Goal: Communication & Community: Participate in discussion

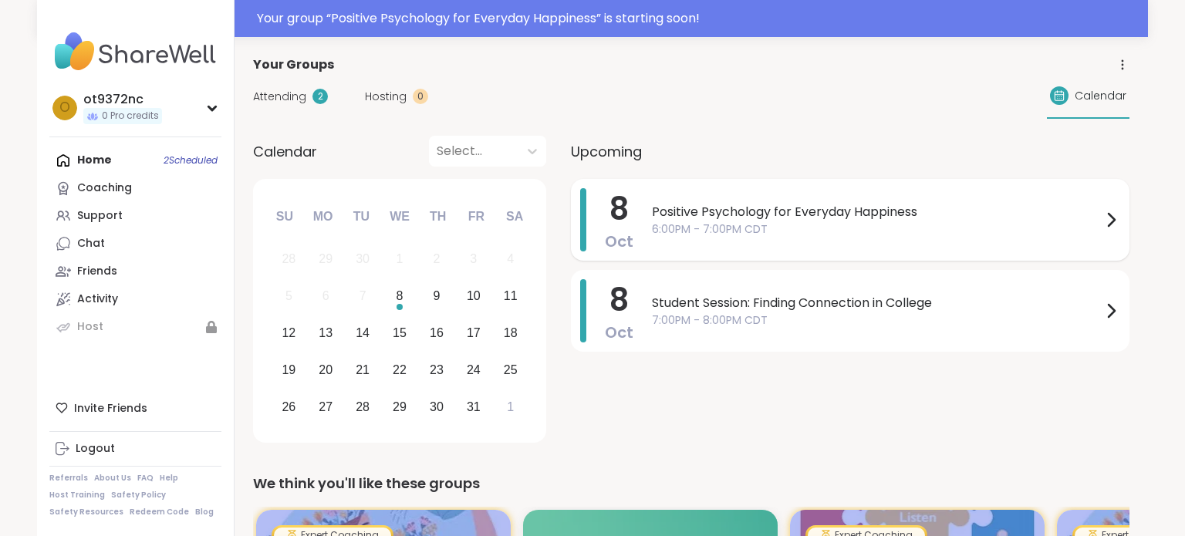
click at [841, 238] on div "Positive Psychology for Everyday Happiness 6:00PM - 7:00PM CDT" at bounding box center [886, 219] width 468 height 63
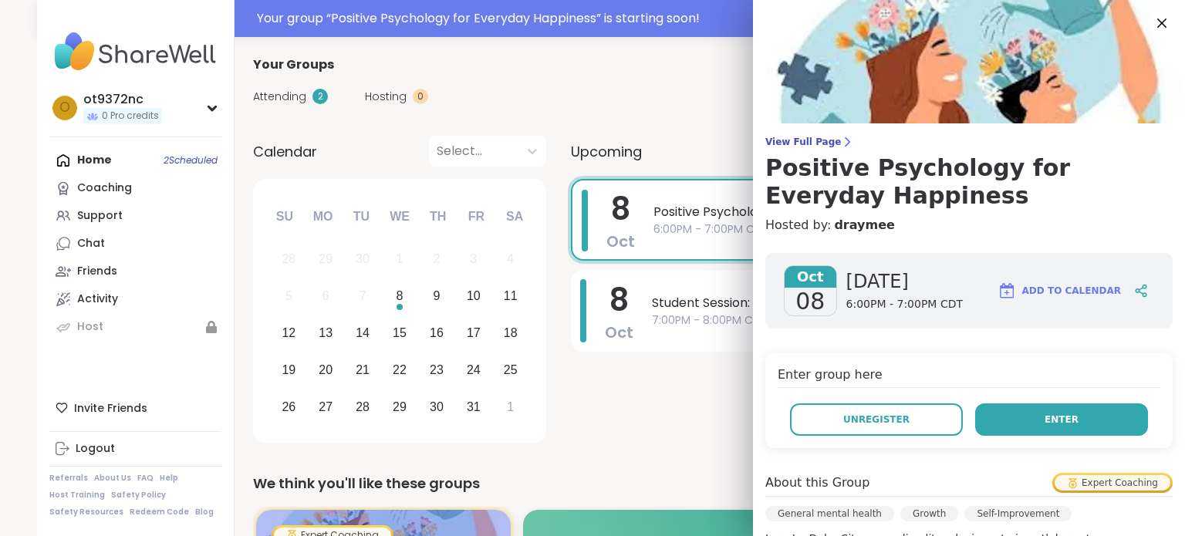
click at [1038, 421] on button "Enter" at bounding box center [1061, 420] width 173 height 32
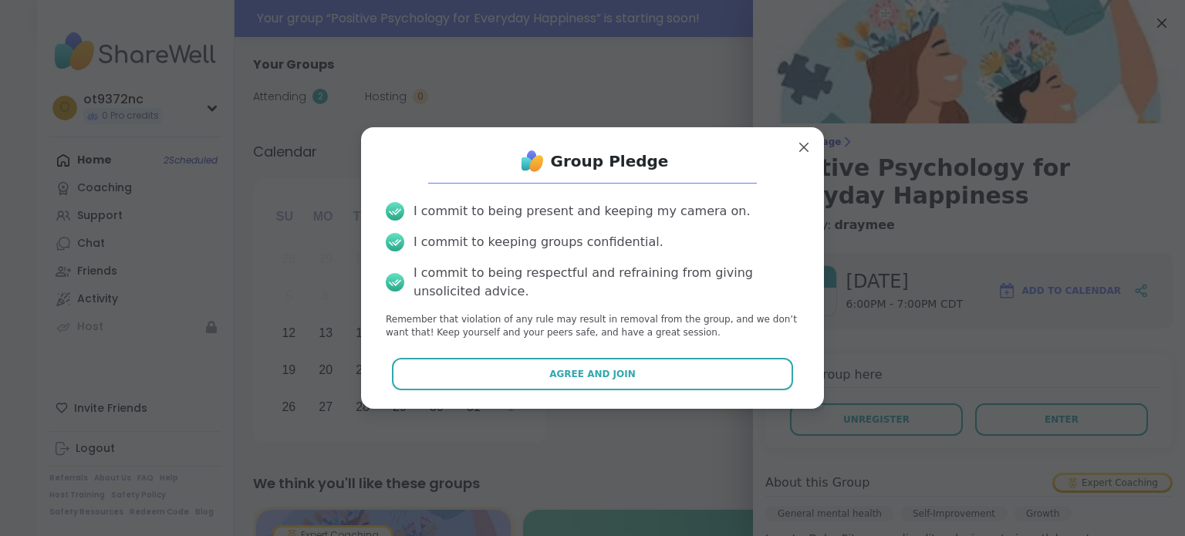
click at [606, 350] on div "I commit to being present and keeping my camera on. I commit to keeping groups …" at bounding box center [592, 271] width 438 height 162
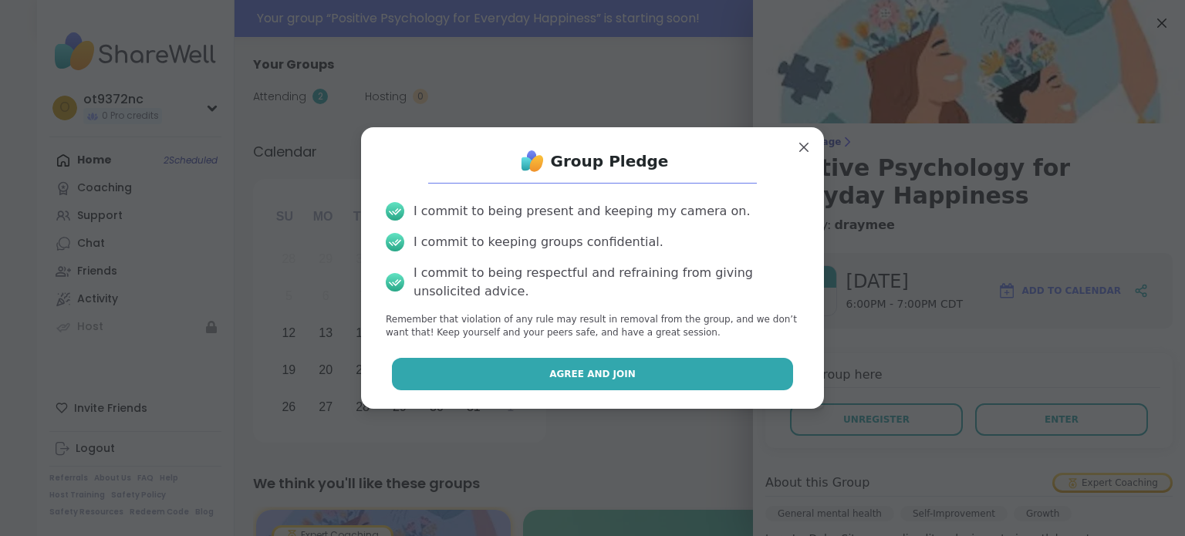
click at [607, 365] on button "Agree and Join" at bounding box center [593, 374] width 402 height 32
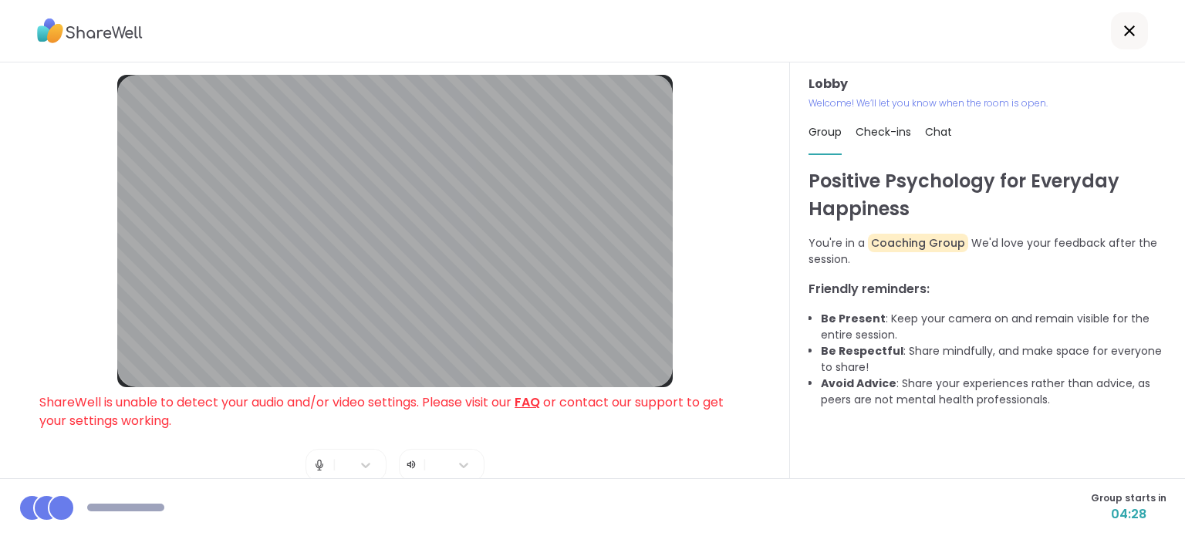
click at [317, 467] on img at bounding box center [320, 465] width 14 height 31
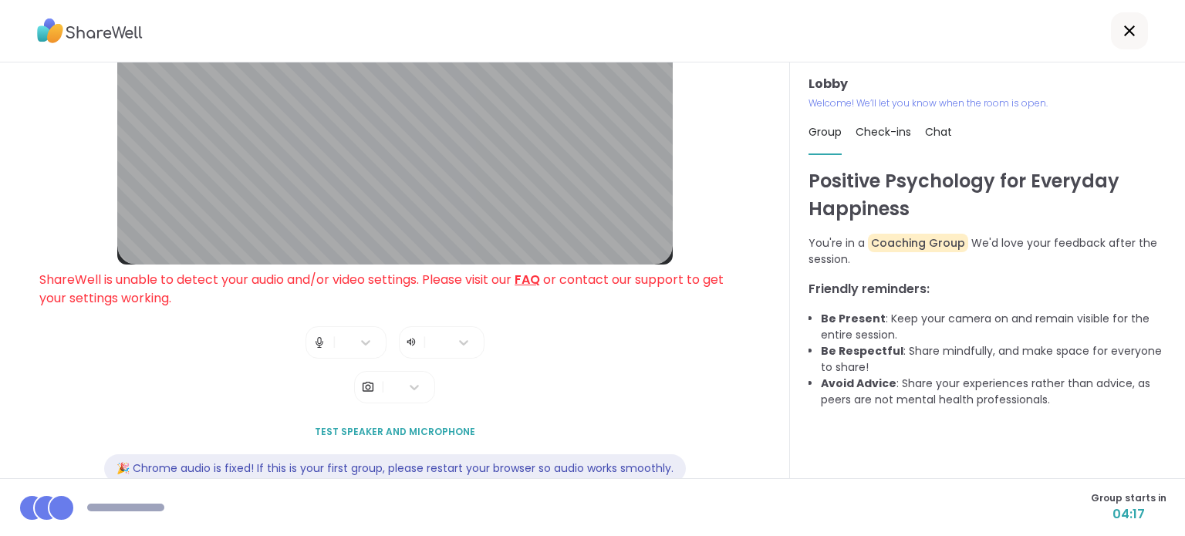
scroll to position [157, 0]
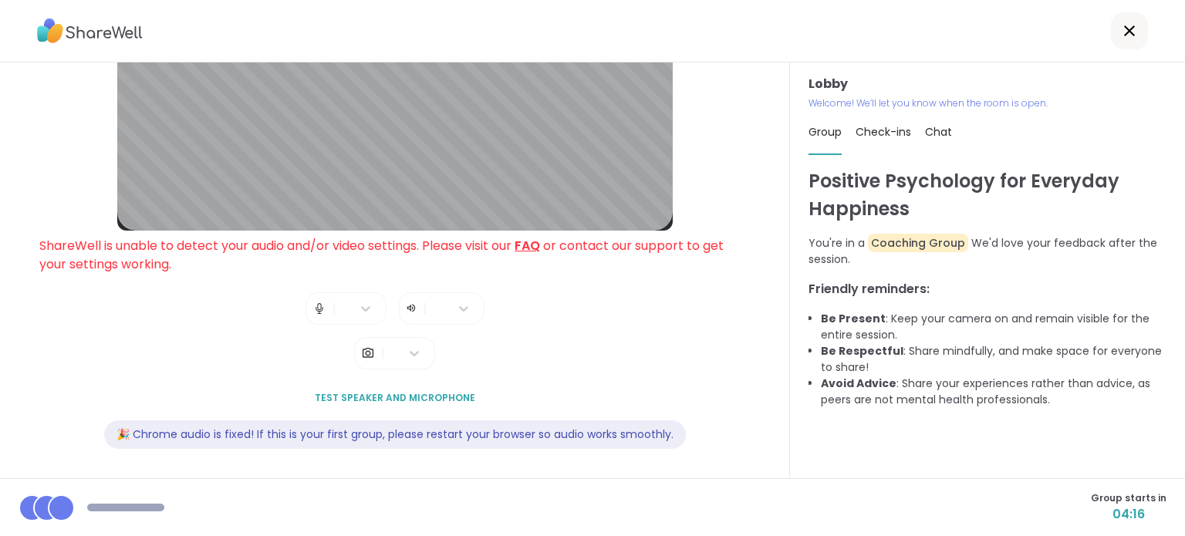
click at [380, 391] on span "Test speaker and microphone" at bounding box center [395, 398] width 161 height 14
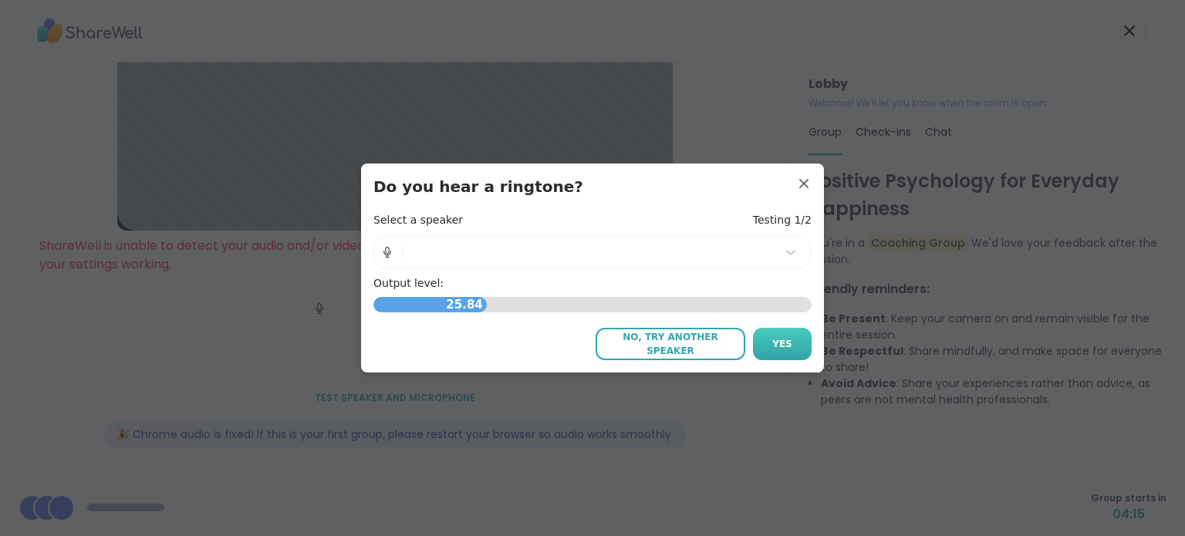
click at [800, 343] on button "Yes" at bounding box center [782, 344] width 59 height 32
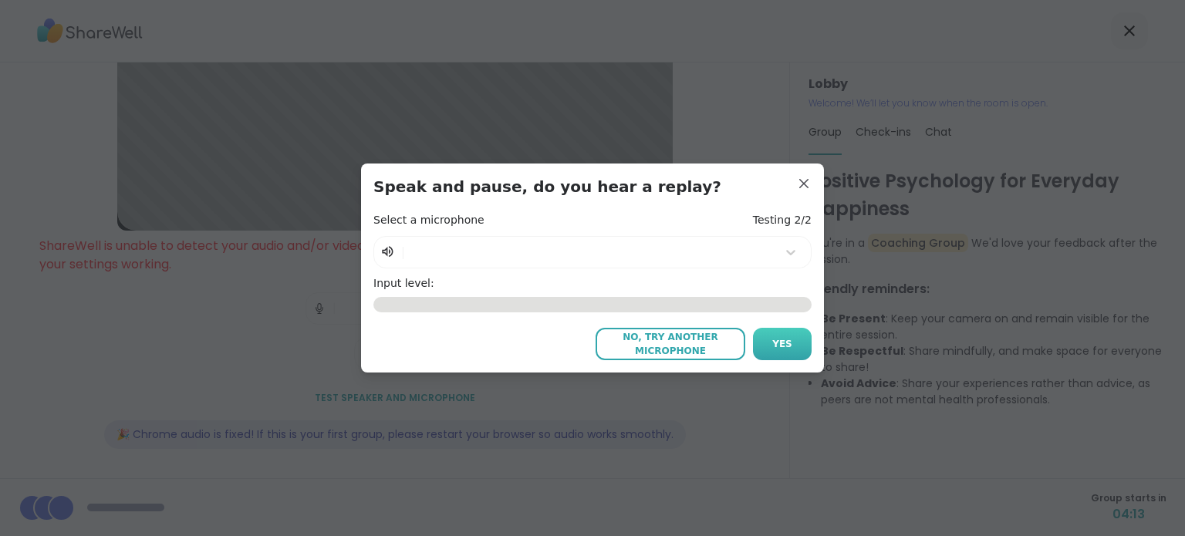
click at [787, 341] on span "Yes" at bounding box center [782, 344] width 20 height 14
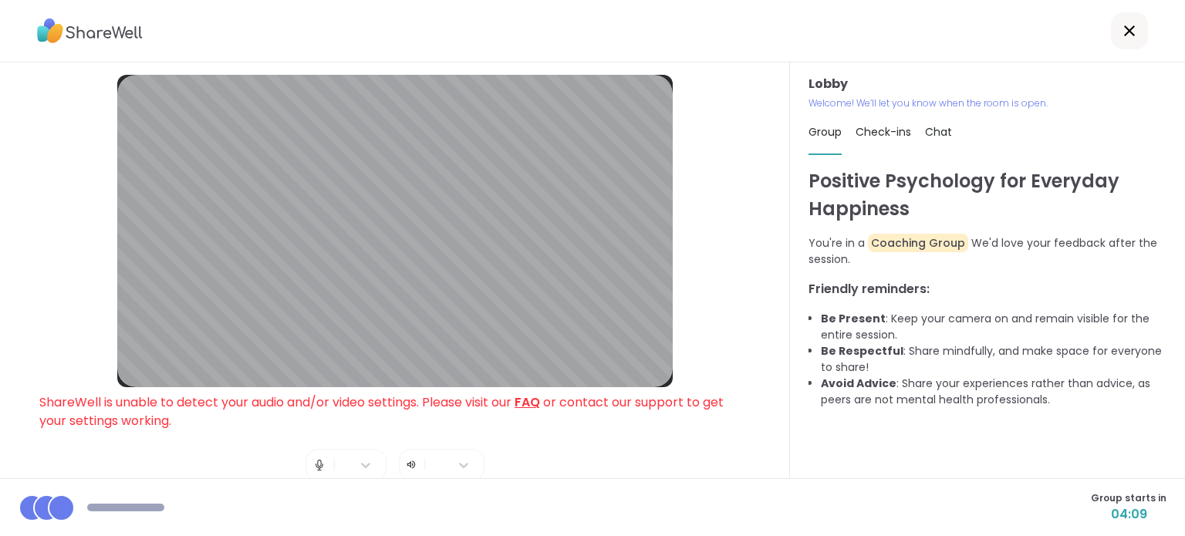
scroll to position [3, 0]
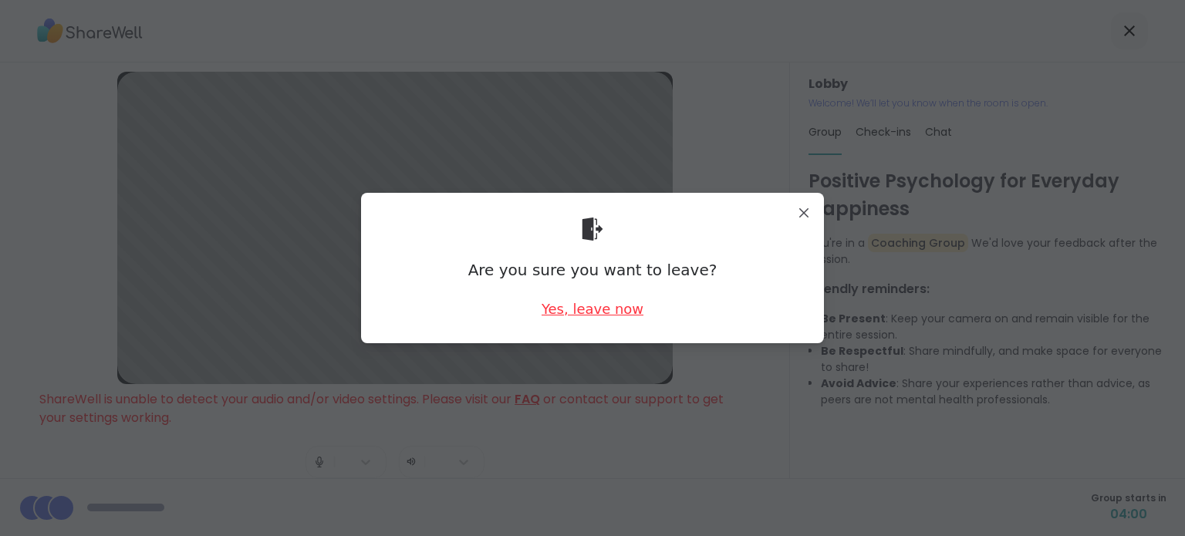
click at [551, 309] on div "Yes, leave now" at bounding box center [593, 308] width 102 height 19
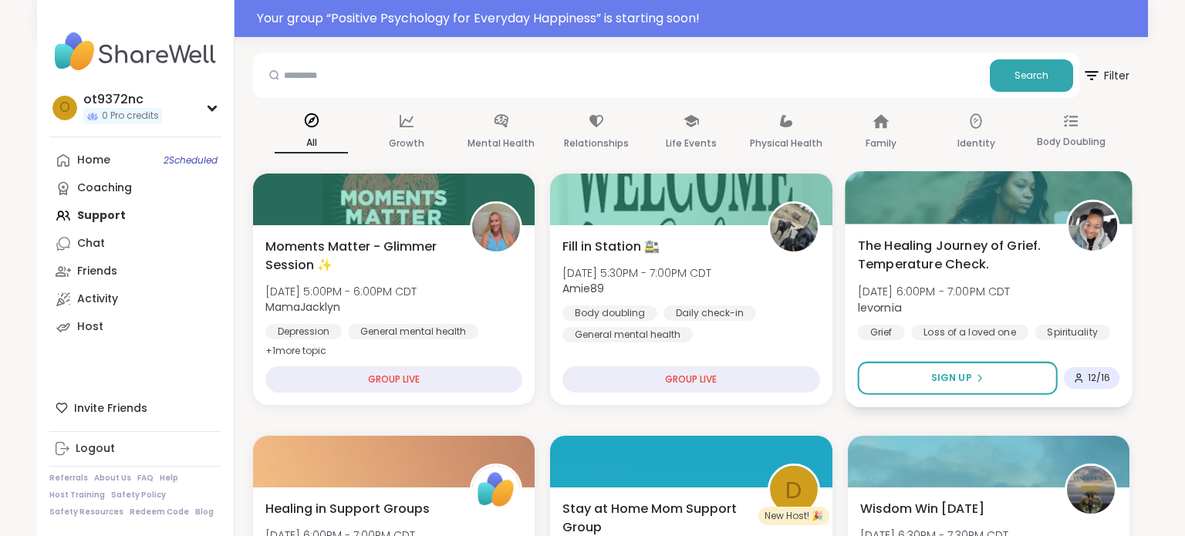
scroll to position [68, 0]
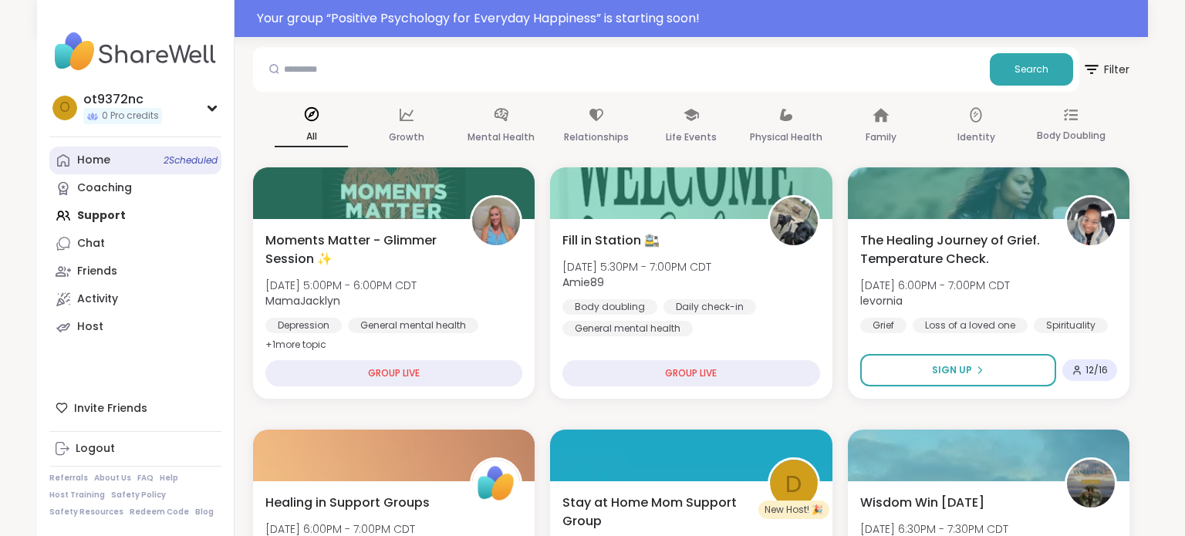
click at [168, 154] on span "2 Scheduled" at bounding box center [191, 160] width 54 height 12
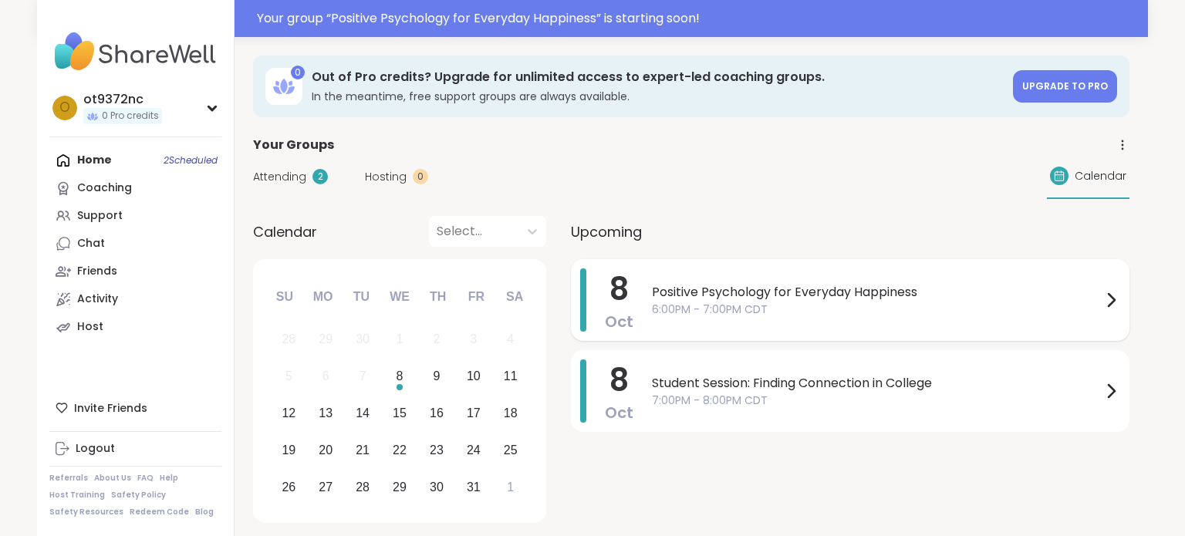
click at [757, 299] on span "Positive Psychology for Everyday Happiness" at bounding box center [877, 292] width 450 height 19
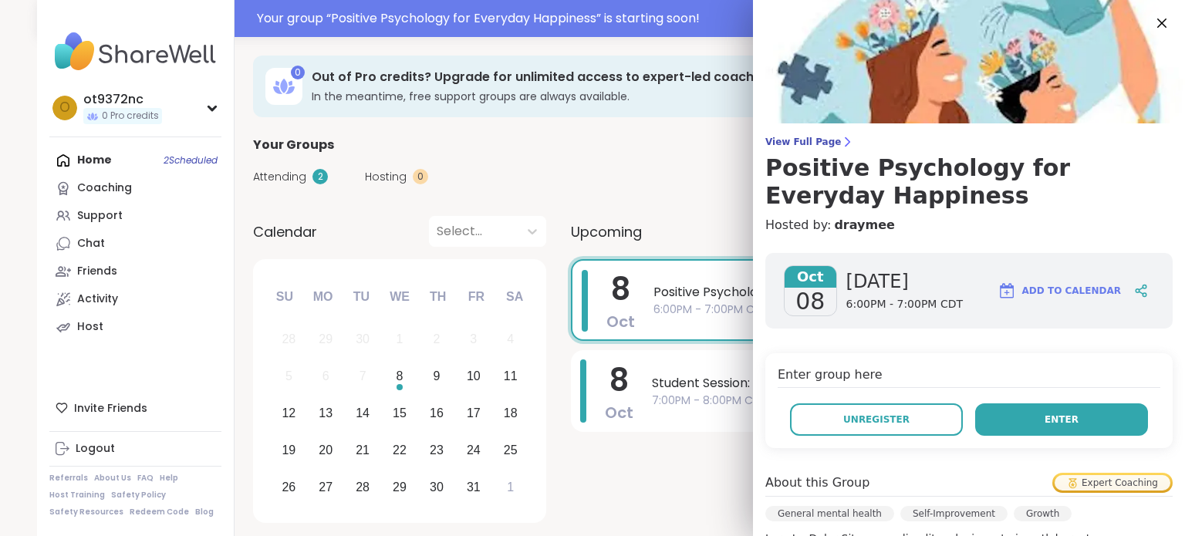
click at [1013, 413] on button "Enter" at bounding box center [1061, 420] width 173 height 32
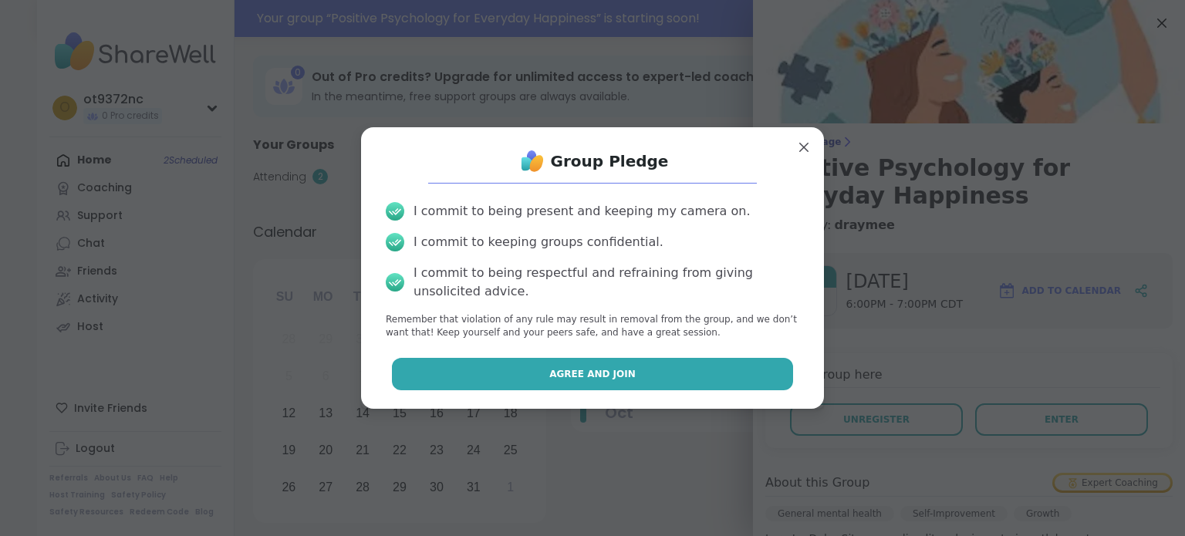
click at [579, 371] on span "Agree and Join" at bounding box center [592, 374] width 86 height 14
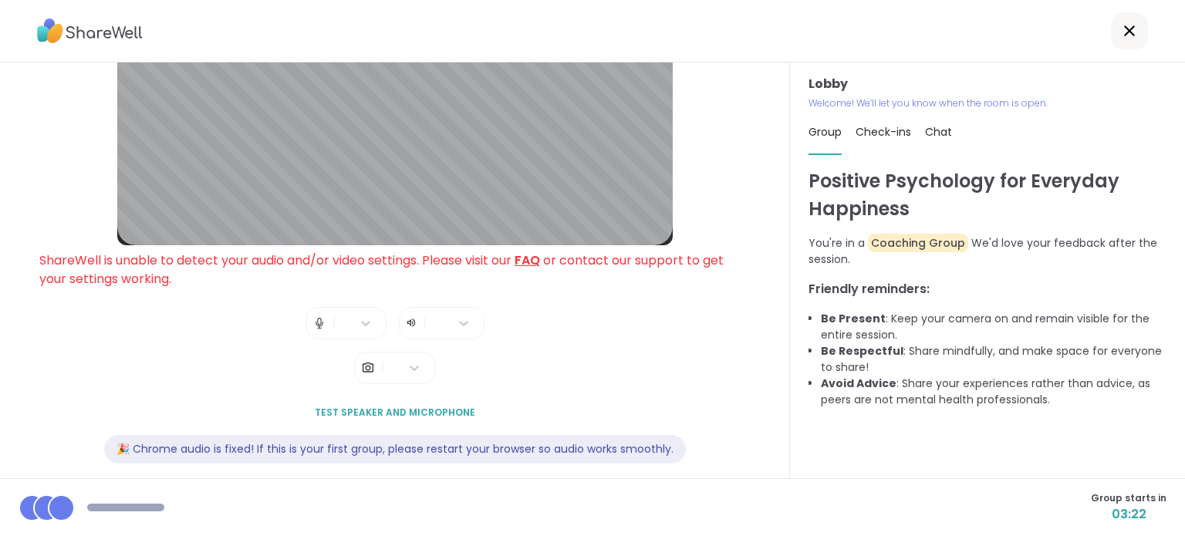
scroll to position [157, 0]
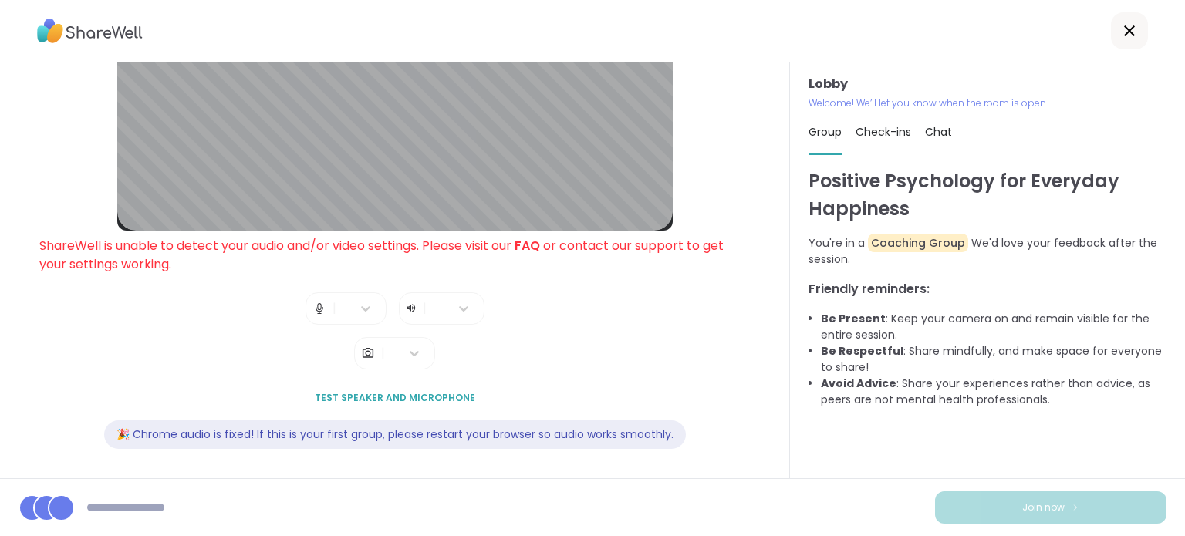
click at [496, 357] on div "Lobby ShareWell is unable to detect your audio and/or video settings. Please vi…" at bounding box center [394, 192] width 711 height 549
click at [320, 306] on img at bounding box center [320, 308] width 14 height 31
click at [367, 310] on icon at bounding box center [365, 308] width 15 height 15
click at [353, 339] on div at bounding box center [357, 339] width 43 height 12
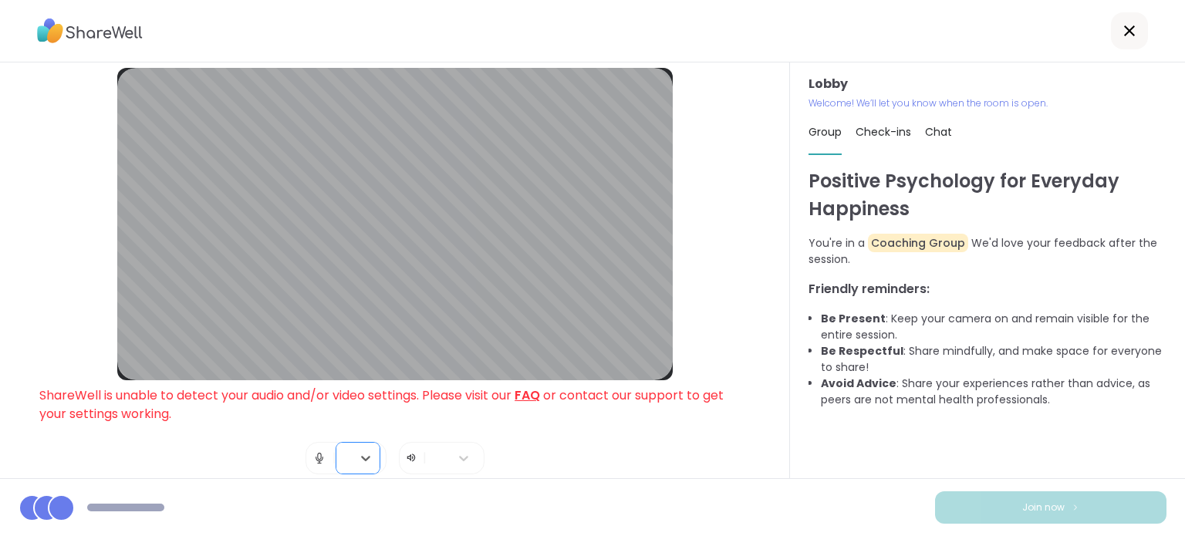
scroll to position [0, 0]
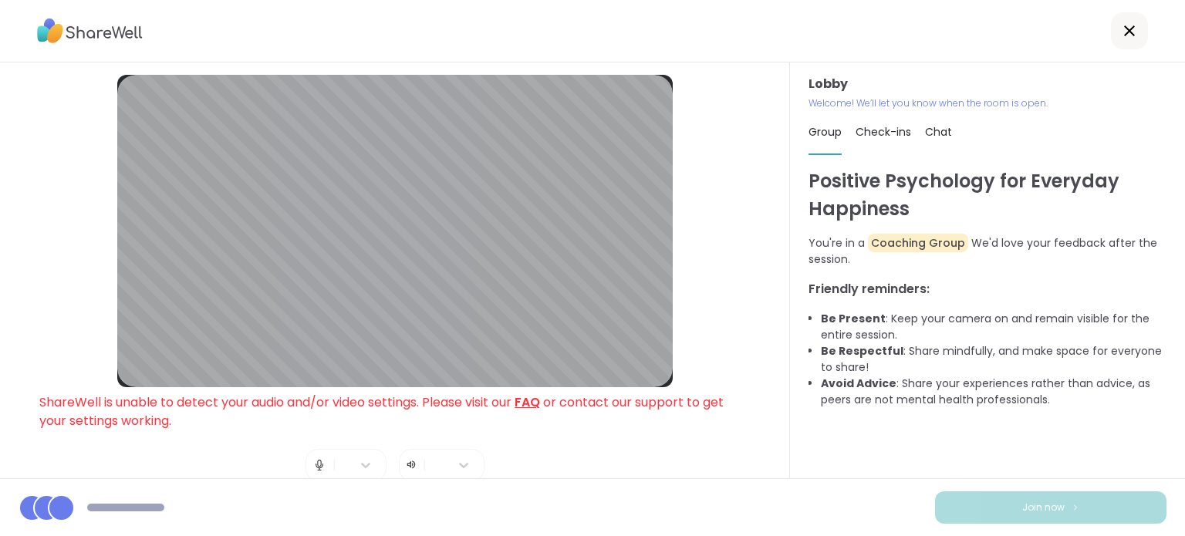
click at [1132, 24] on icon at bounding box center [1129, 31] width 19 height 19
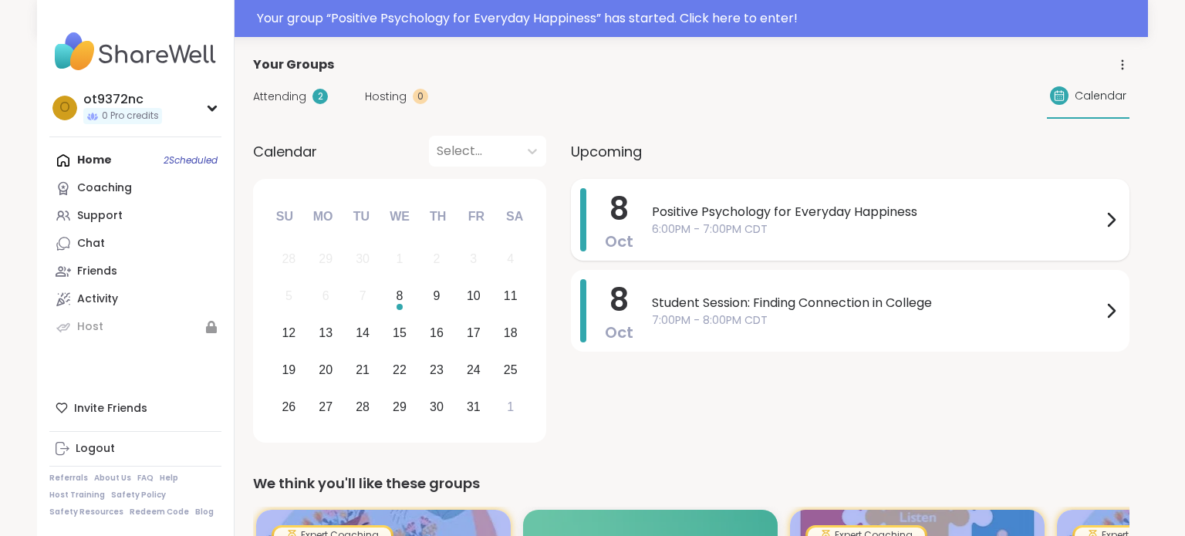
click at [696, 212] on span "Positive Psychology for Everyday Happiness" at bounding box center [877, 212] width 450 height 19
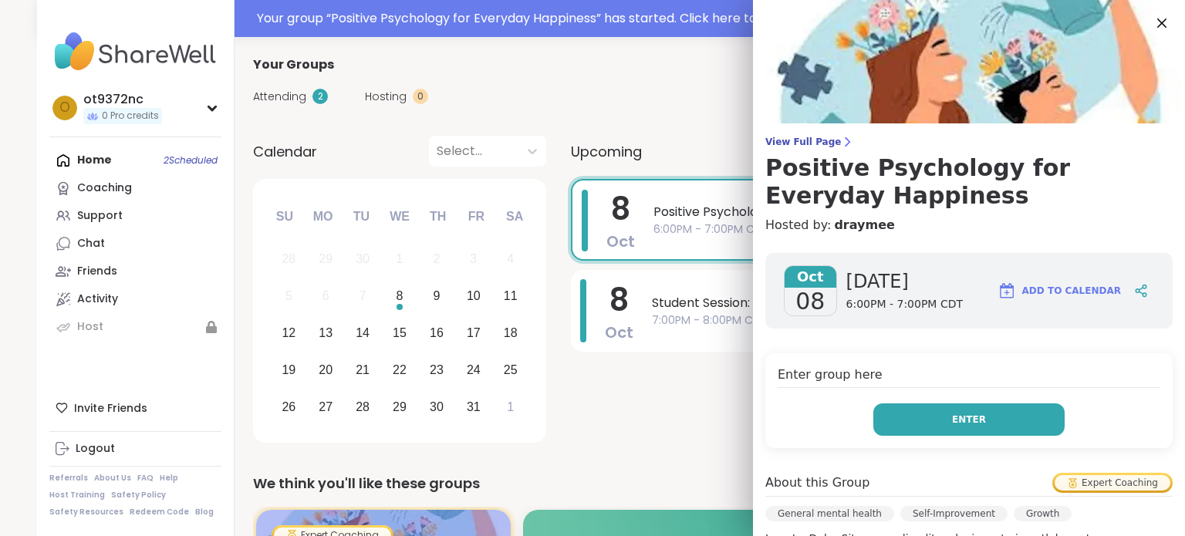
click at [889, 413] on button "Enter" at bounding box center [969, 420] width 191 height 32
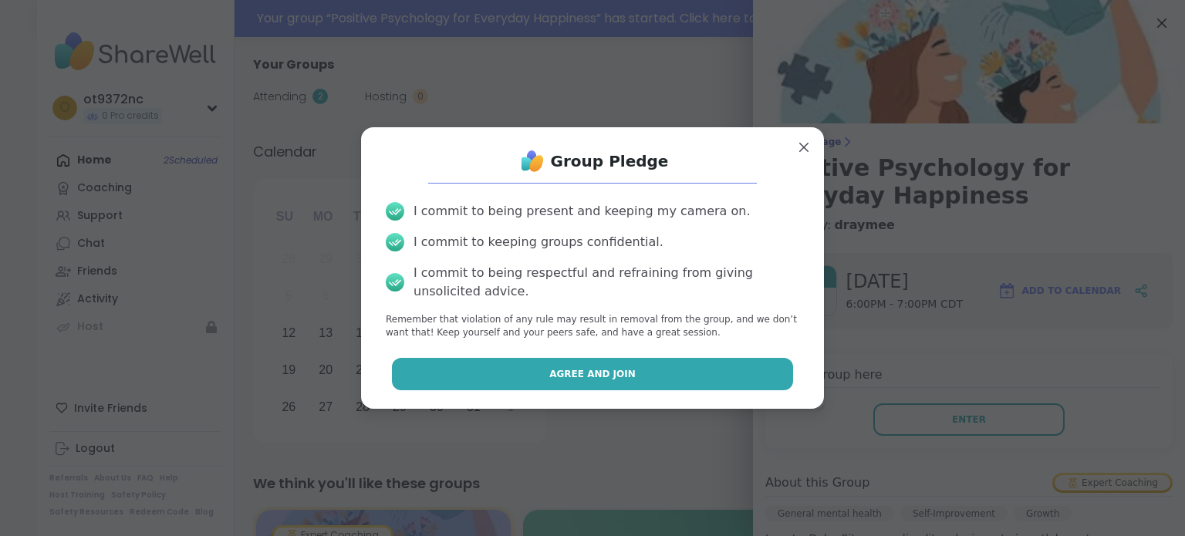
click at [667, 361] on button "Agree and Join" at bounding box center [593, 374] width 402 height 32
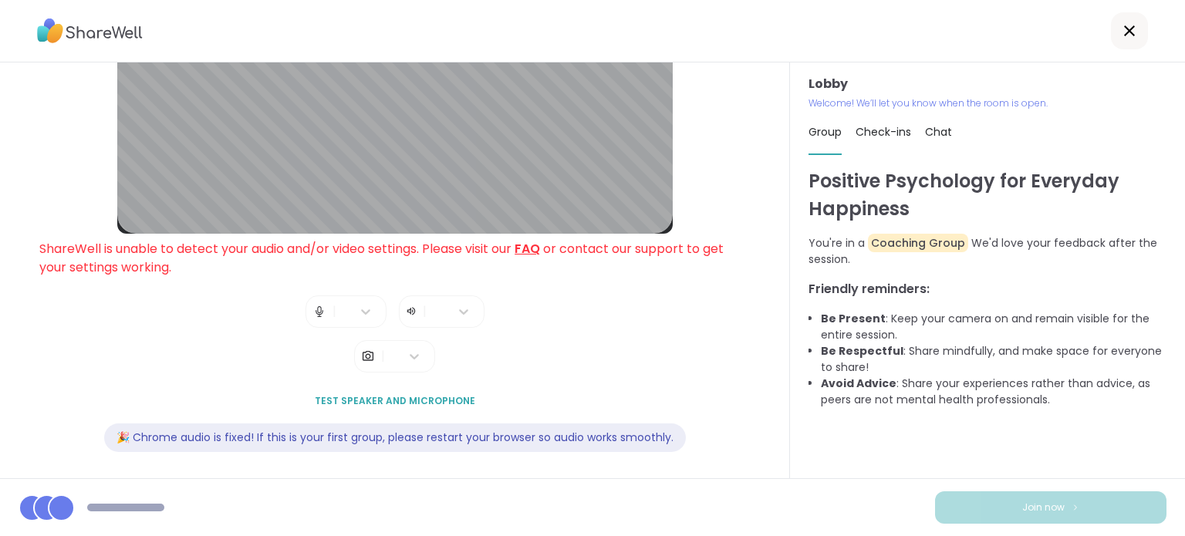
scroll to position [157, 0]
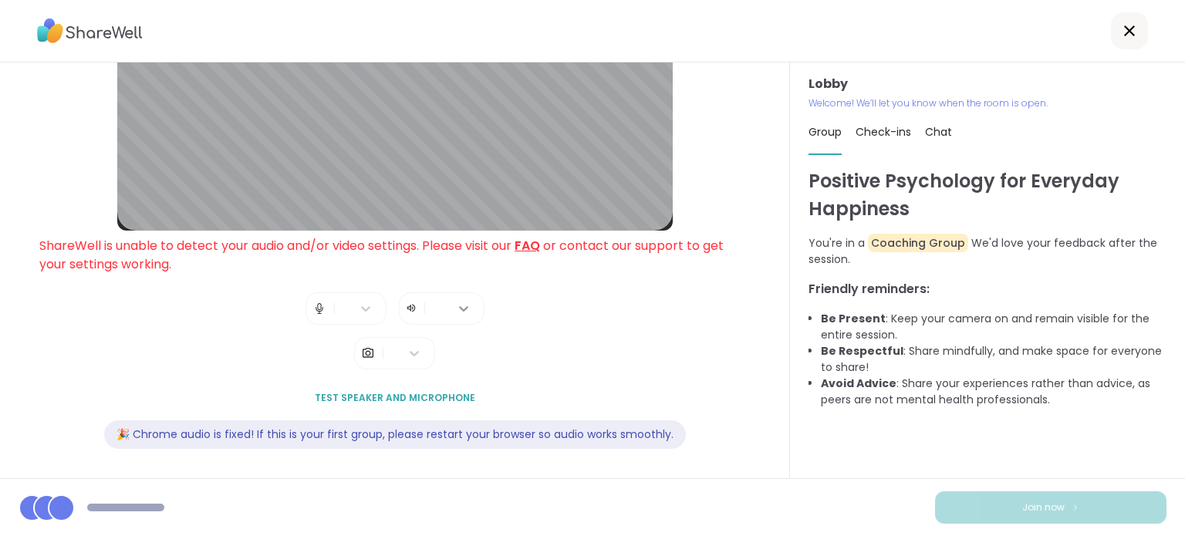
click at [461, 310] on icon at bounding box center [463, 308] width 15 height 15
click at [569, 357] on div "Lobby ShareWell is unable to detect your audio and/or video settings. Please vi…" at bounding box center [394, 192] width 711 height 549
click at [400, 402] on span "Test speaker and microphone" at bounding box center [395, 398] width 161 height 14
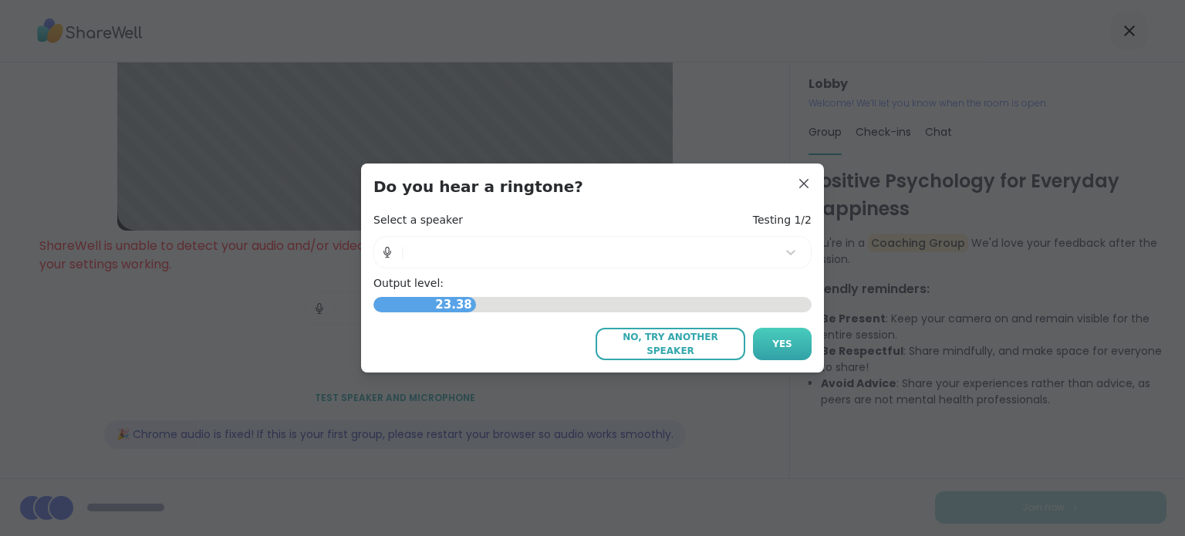
click at [796, 336] on button "Yes" at bounding box center [782, 344] width 59 height 32
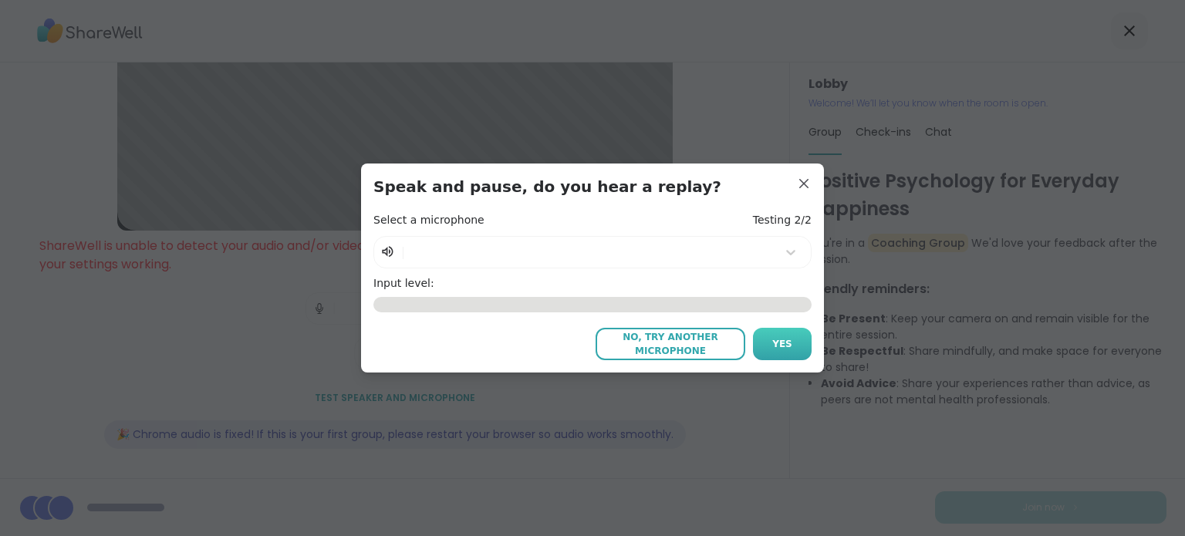
click at [795, 336] on button "Yes" at bounding box center [782, 344] width 59 height 32
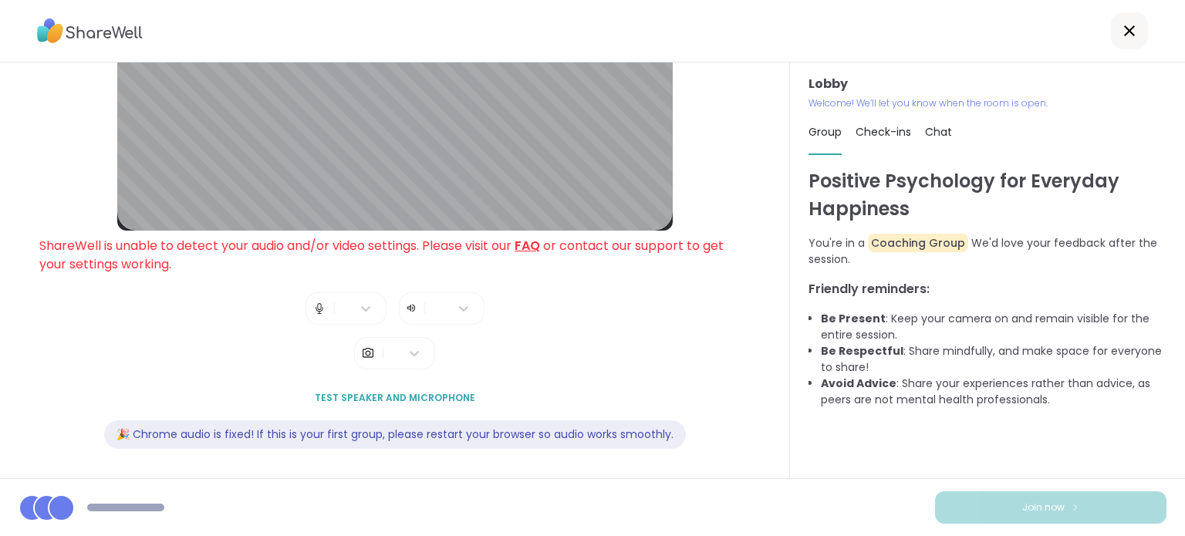
click at [539, 249] on link "FAQ" at bounding box center [527, 246] width 25 height 18
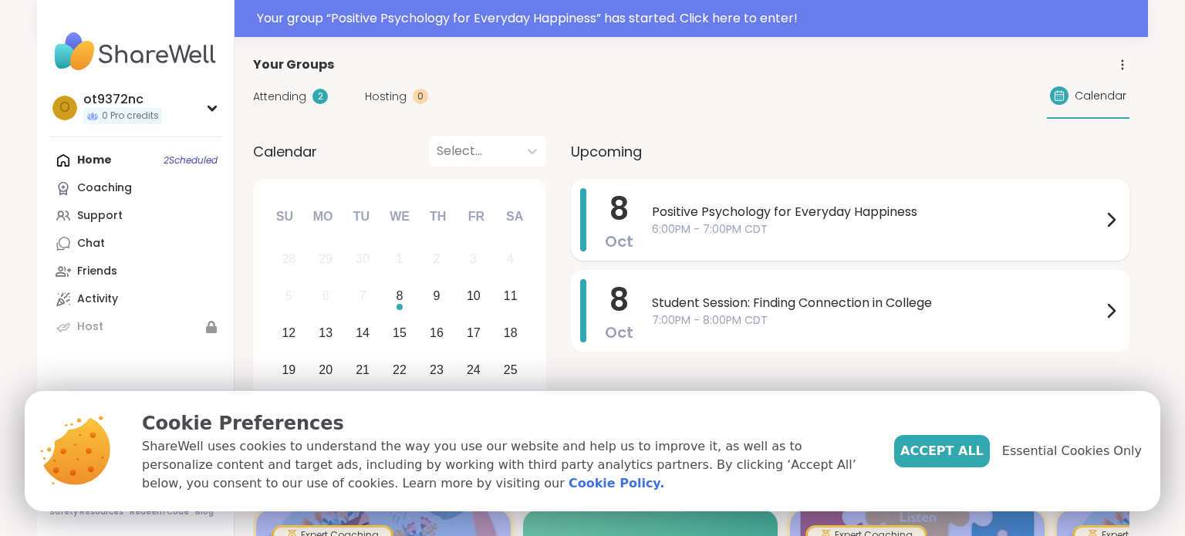
click at [779, 231] on span "6:00PM - 7:00PM CDT" at bounding box center [877, 229] width 450 height 16
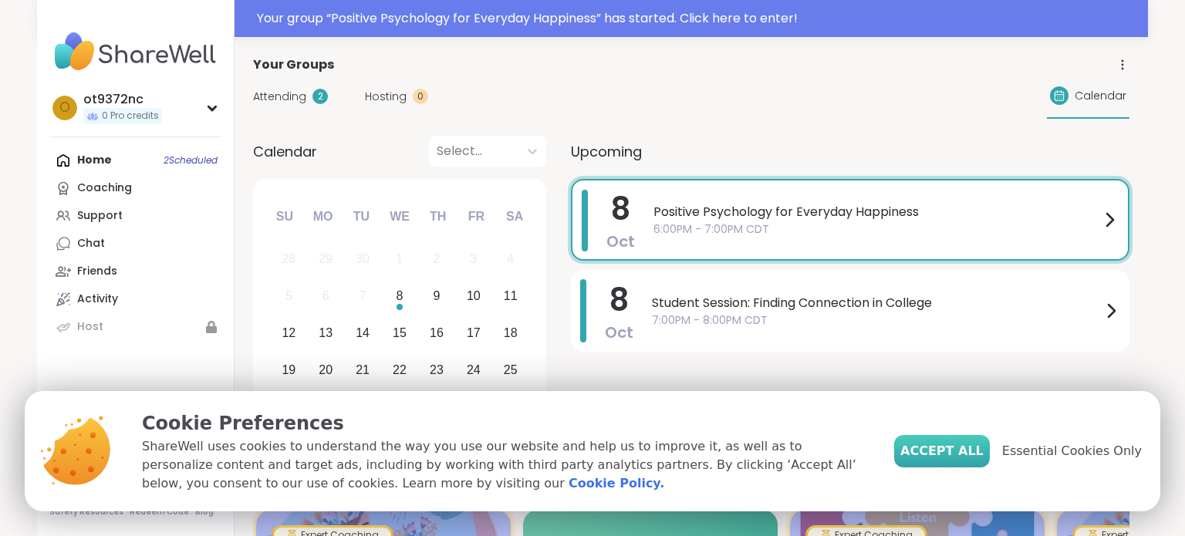
click at [949, 443] on span "Accept All" at bounding box center [942, 451] width 83 height 19
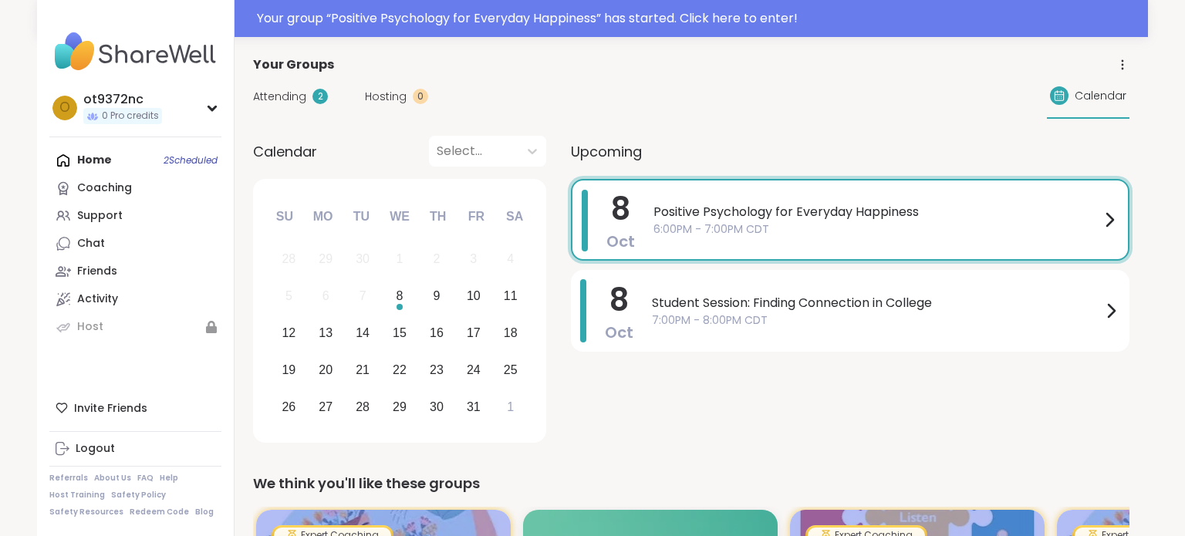
click at [829, 198] on div "Positive Psychology for Everyday Happiness 6:00PM - 7:00PM CDT" at bounding box center [886, 220] width 465 height 60
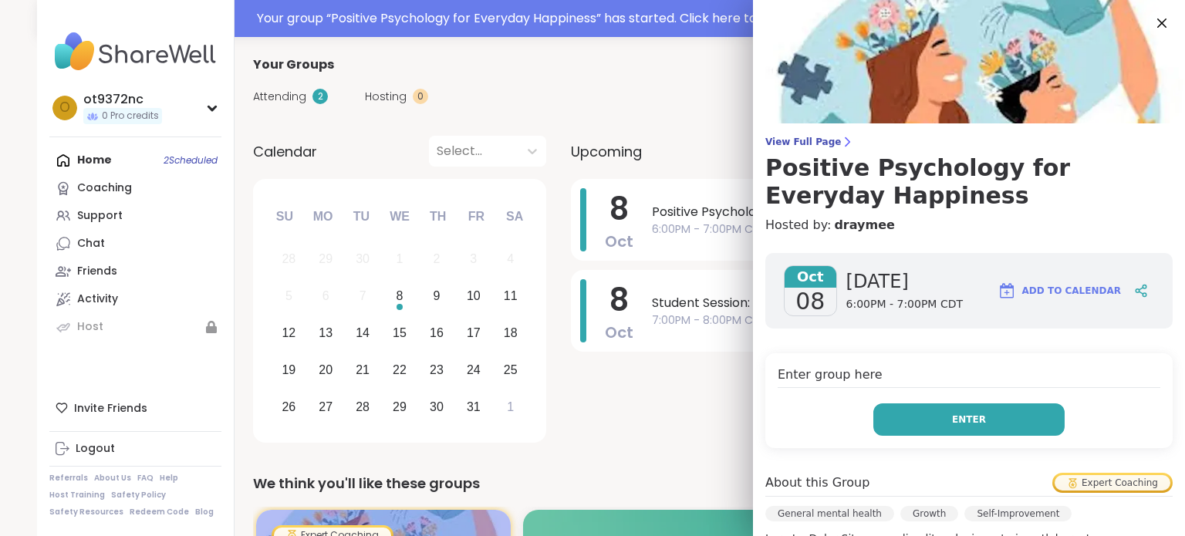
click at [969, 409] on button "Enter" at bounding box center [969, 420] width 191 height 32
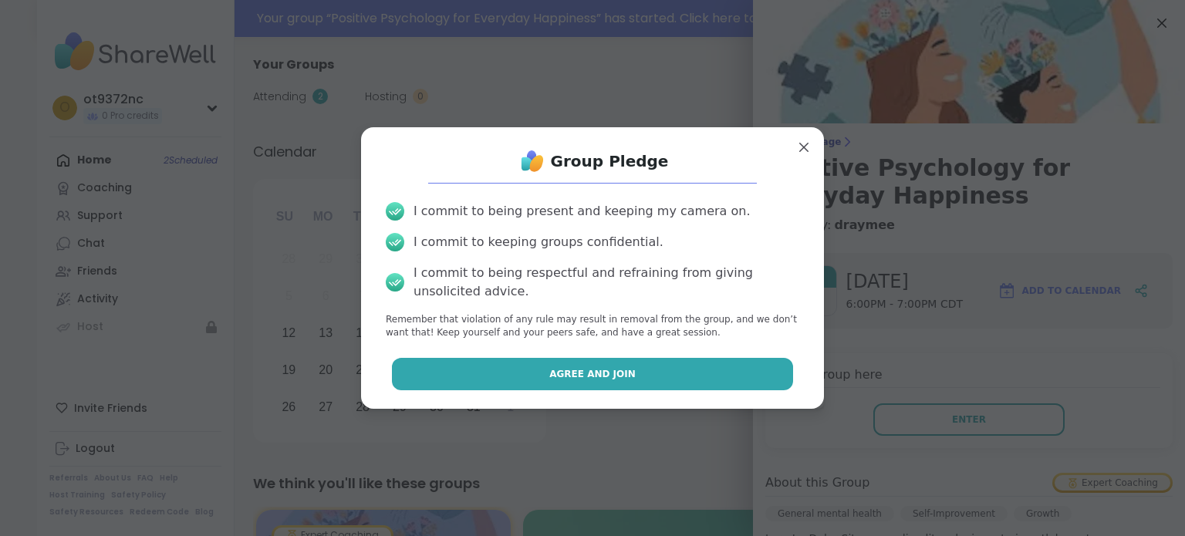
click at [668, 359] on button "Agree and Join" at bounding box center [593, 374] width 402 height 32
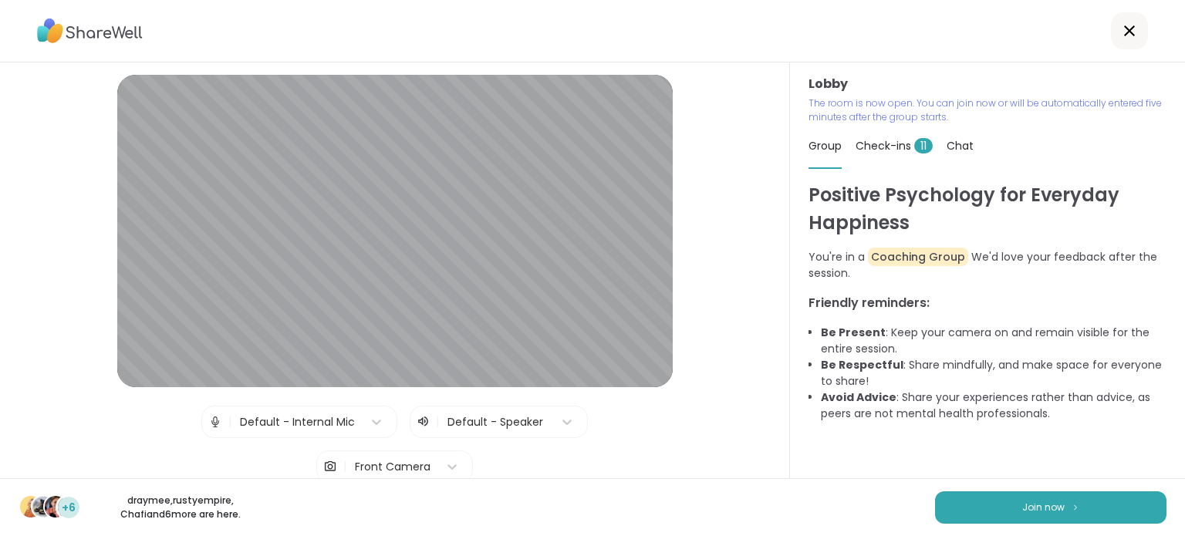
click at [358, 459] on div "Front Camera" at bounding box center [393, 467] width 76 height 16
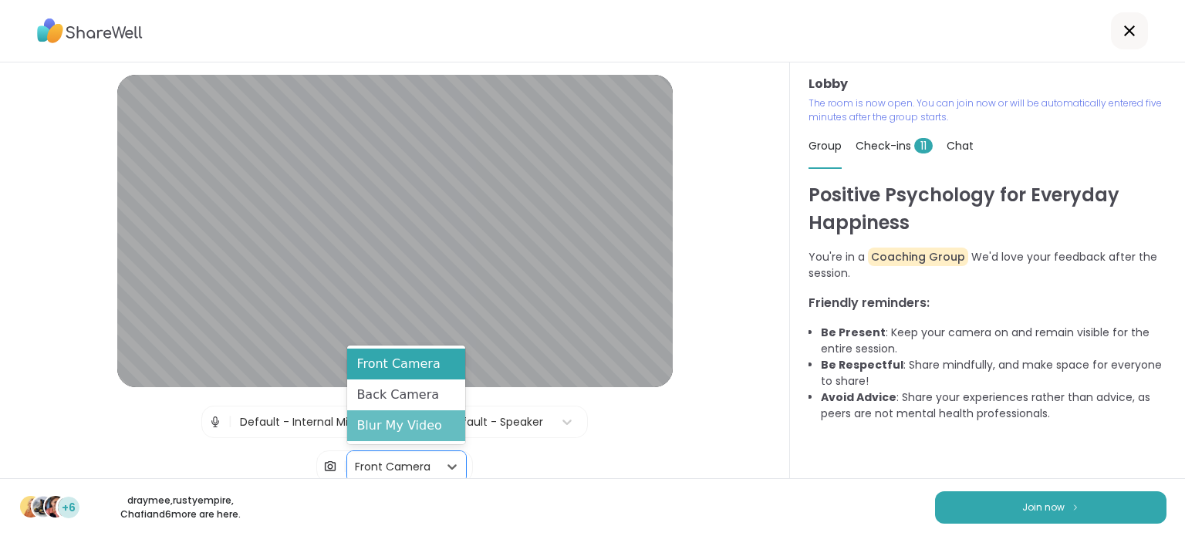
click at [387, 434] on div "Blur My Video" at bounding box center [406, 426] width 118 height 31
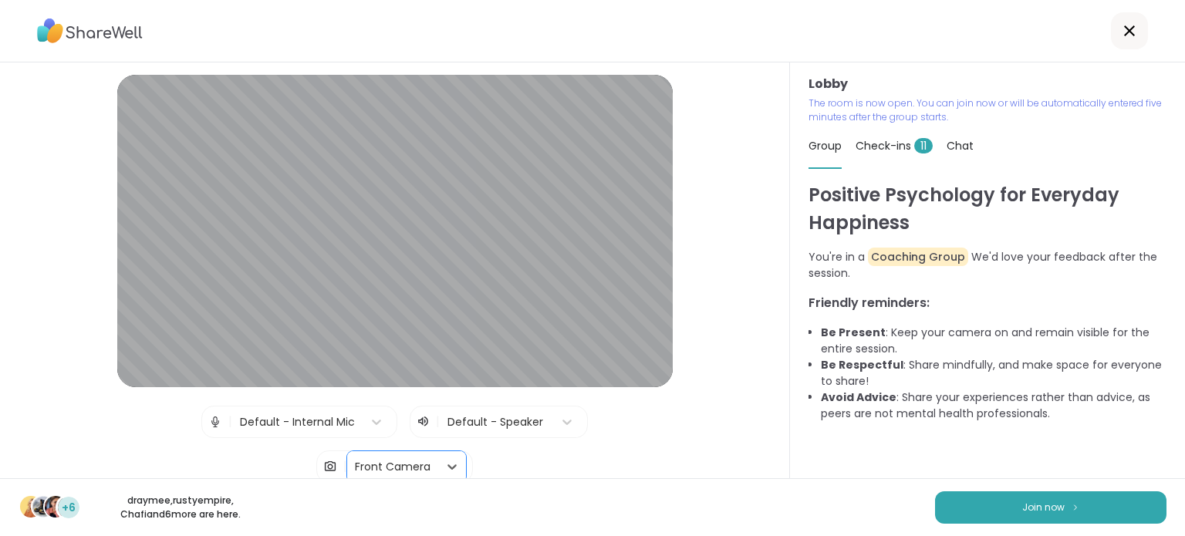
scroll to position [113, 0]
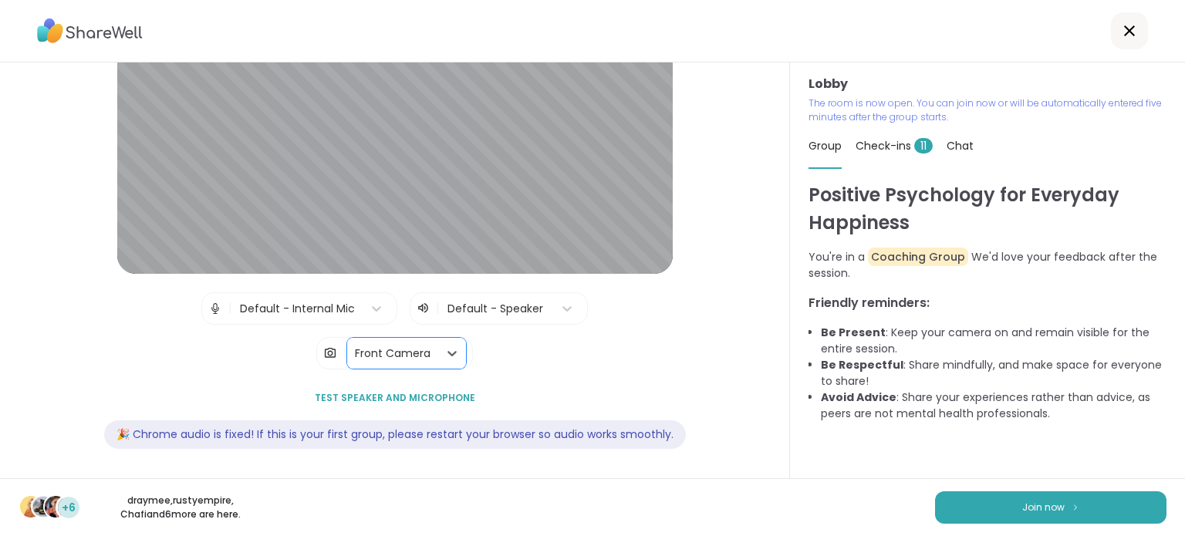
click at [402, 340] on div "Front Camera" at bounding box center [392, 353] width 91 height 31
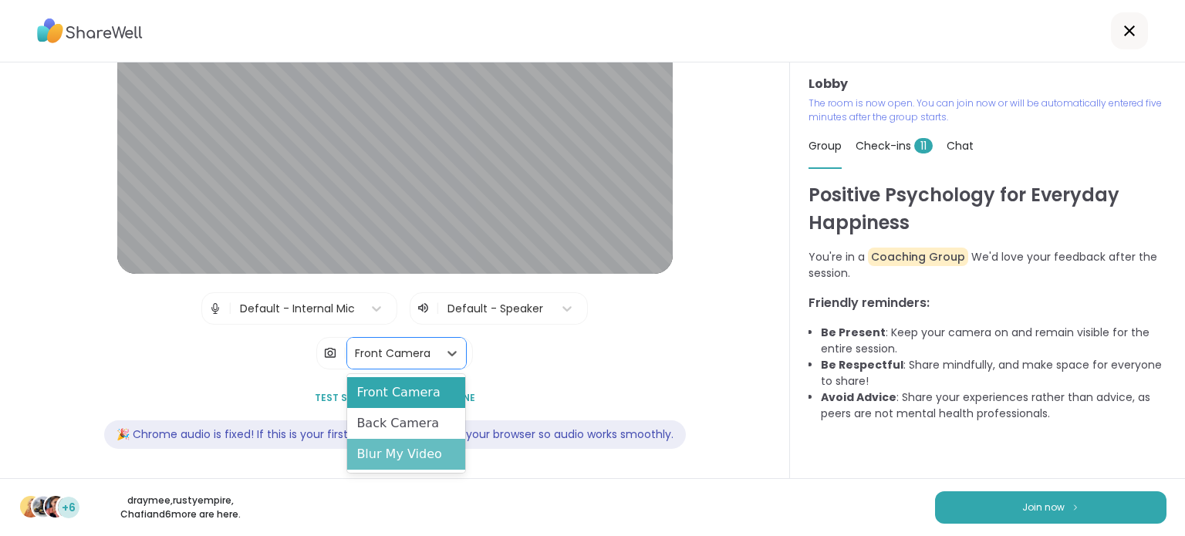
click at [401, 444] on div "Blur My Video" at bounding box center [406, 454] width 118 height 31
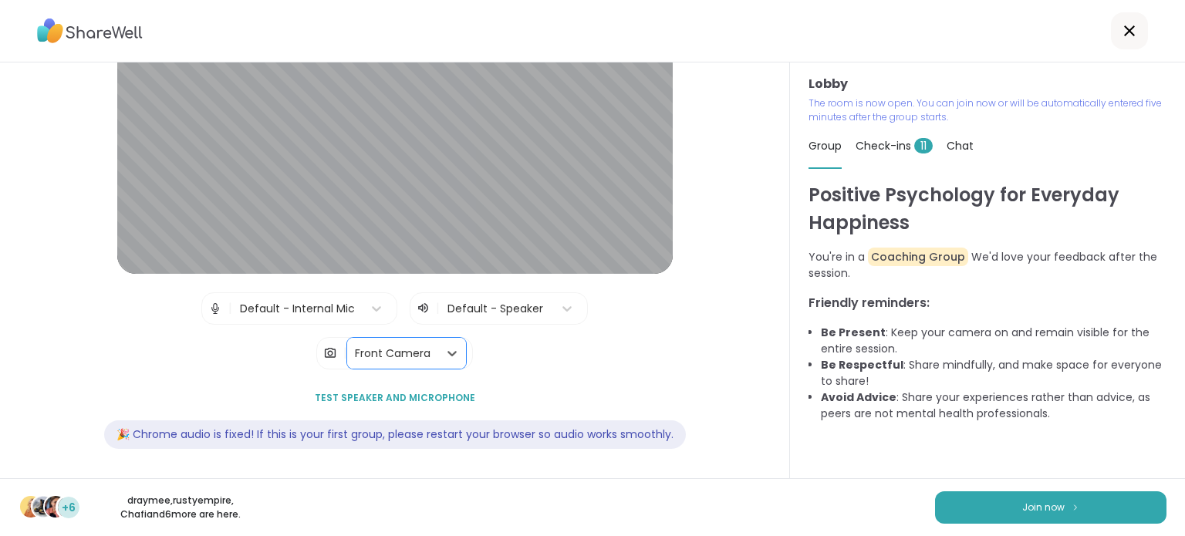
click at [418, 360] on div "Front Camera" at bounding box center [392, 353] width 91 height 31
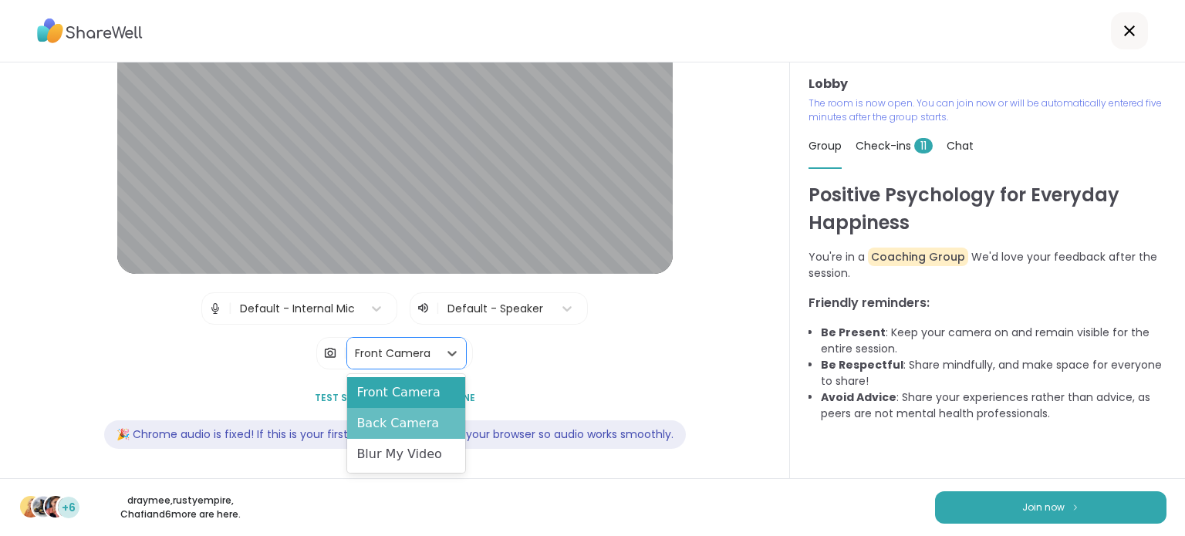
click at [394, 424] on div "Back Camera" at bounding box center [406, 423] width 118 height 31
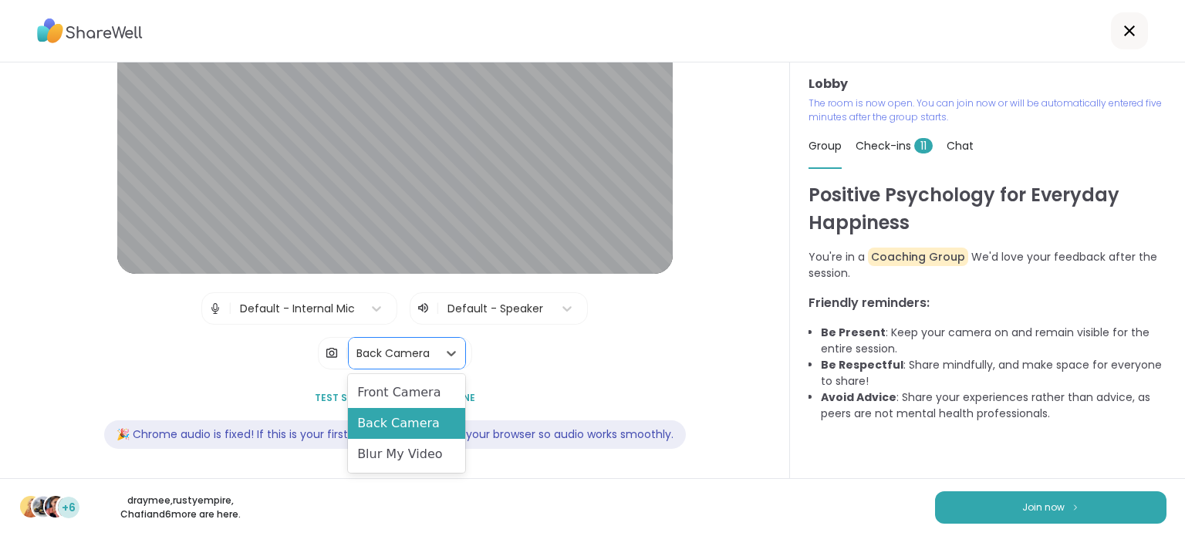
click at [417, 366] on div "Back Camera" at bounding box center [393, 353] width 89 height 31
click at [404, 441] on div "Blur My Video" at bounding box center [406, 454] width 117 height 31
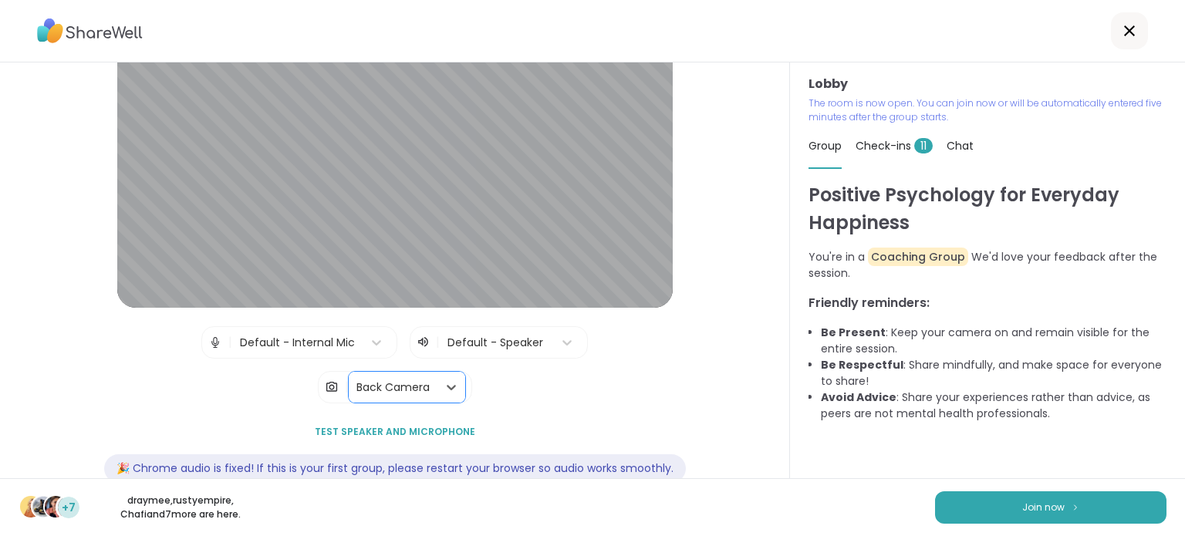
click at [316, 335] on div "Default - Internal Mic" at bounding box center [297, 343] width 115 height 16
click at [574, 393] on div "| Default - Internal Mic | Default - Speaker | Back Camera" at bounding box center [394, 364] width 387 height 77
click at [1001, 508] on button "Join now" at bounding box center [1050, 508] width 231 height 32
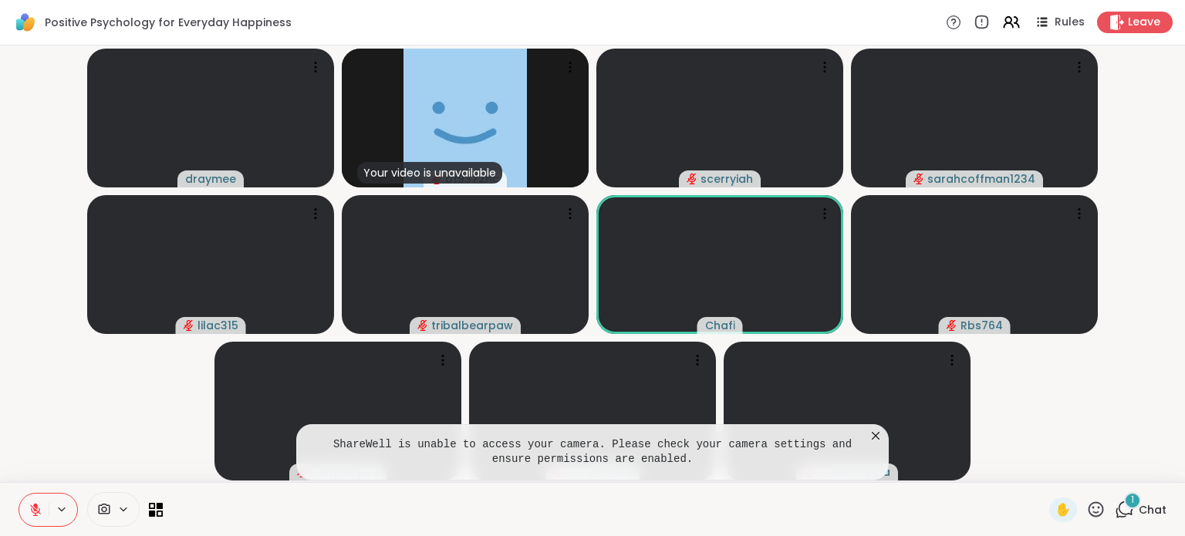
click at [878, 436] on icon at bounding box center [875, 435] width 15 height 15
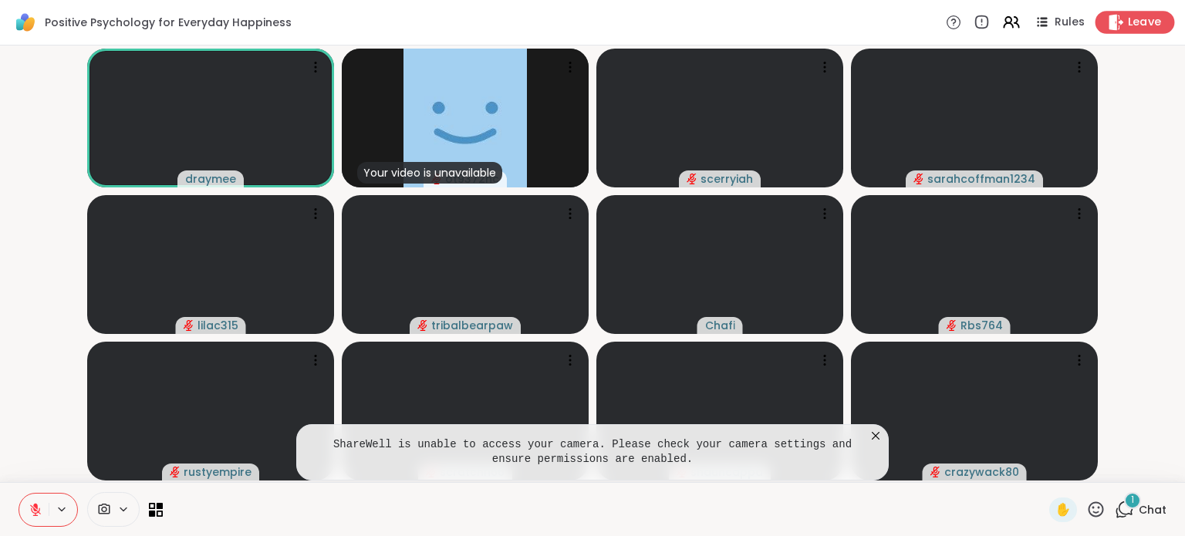
click at [1130, 20] on span "Leave" at bounding box center [1145, 23] width 34 height 16
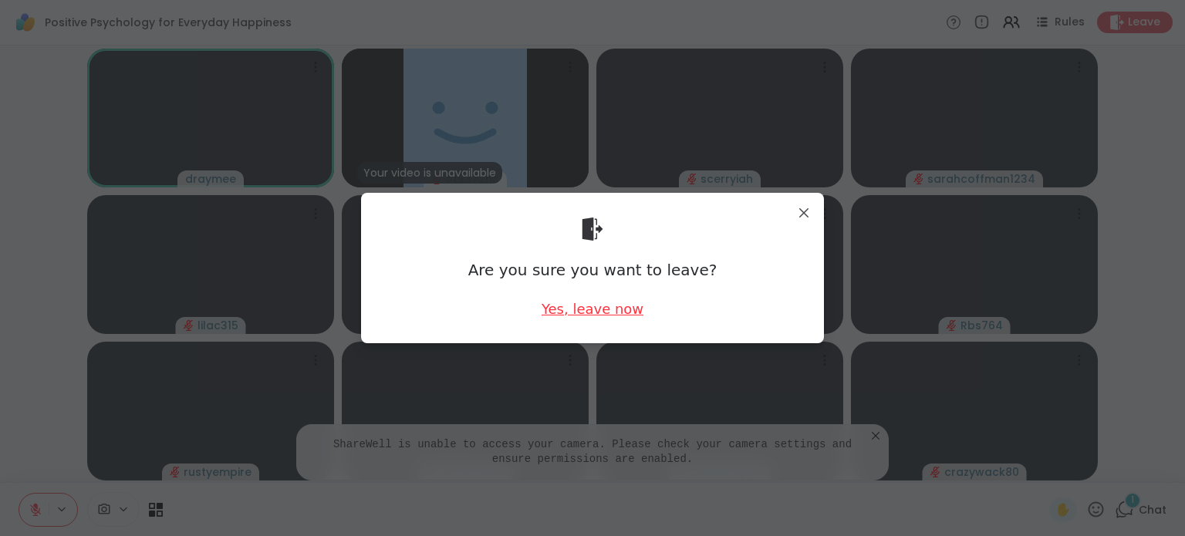
click at [607, 312] on div "Yes, leave now" at bounding box center [593, 308] width 102 height 19
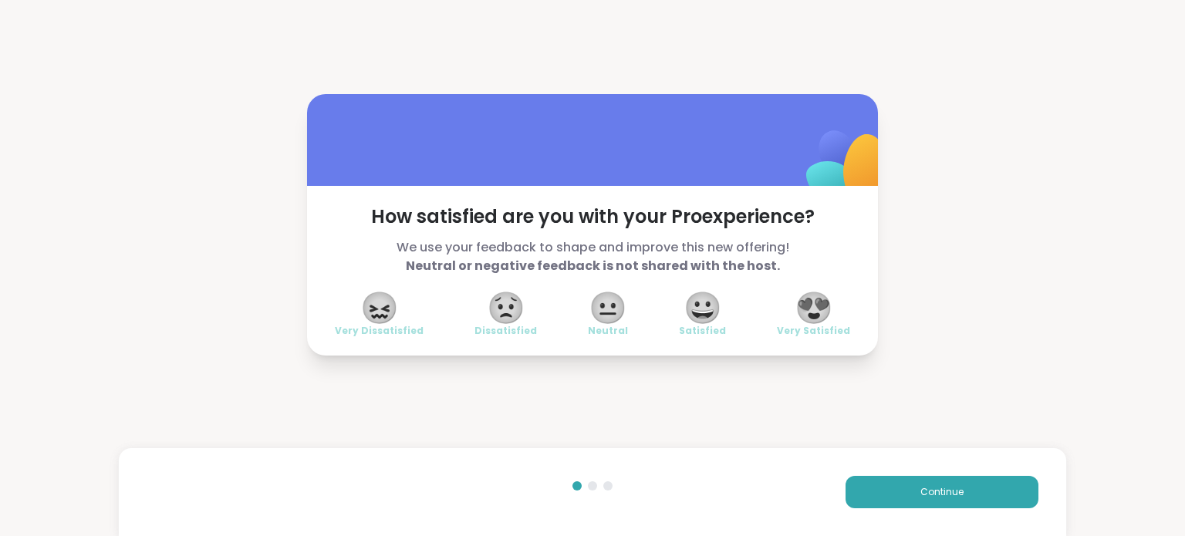
click at [616, 322] on span "😐" at bounding box center [608, 308] width 39 height 28
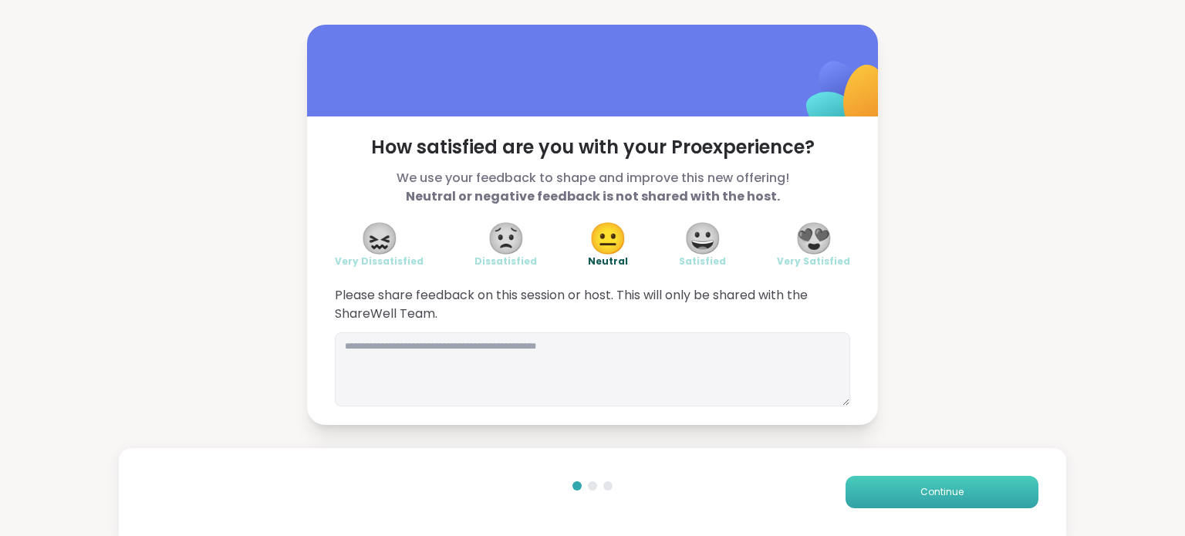
click at [862, 485] on button "Continue" at bounding box center [942, 492] width 193 height 32
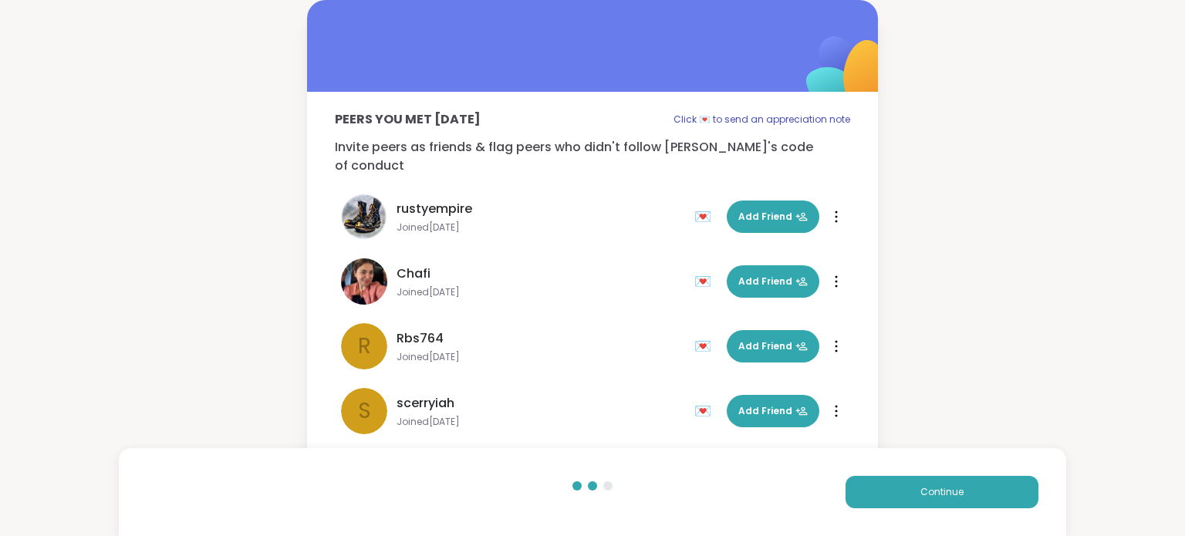
click at [972, 513] on div "Continue" at bounding box center [593, 492] width 948 height 88
click at [976, 505] on button "Continue" at bounding box center [942, 492] width 193 height 32
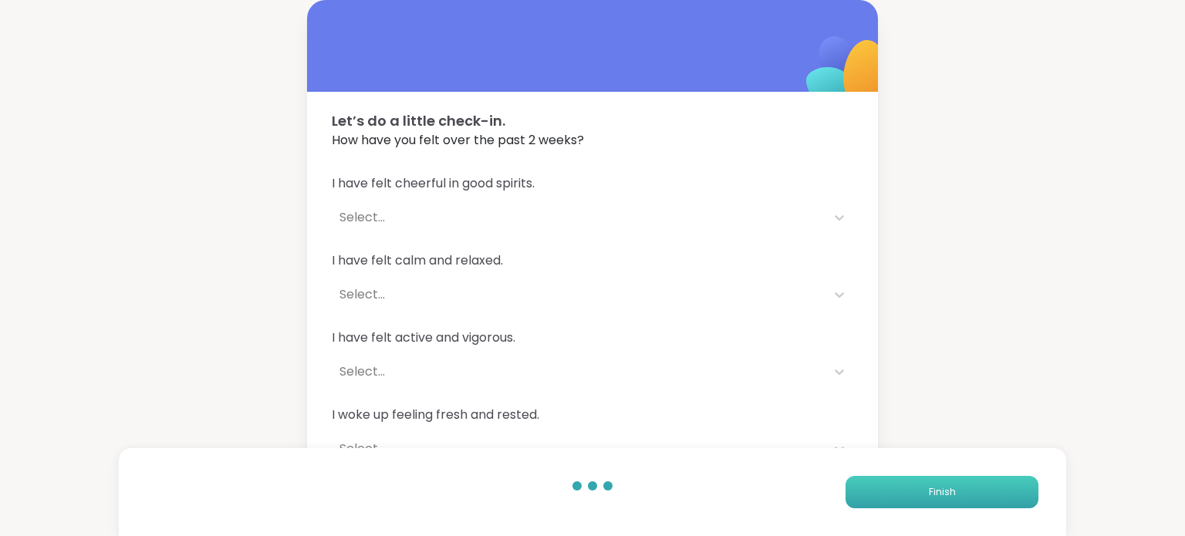
click at [976, 502] on button "Finish" at bounding box center [942, 492] width 193 height 32
